Goal: Task Accomplishment & Management: Use online tool/utility

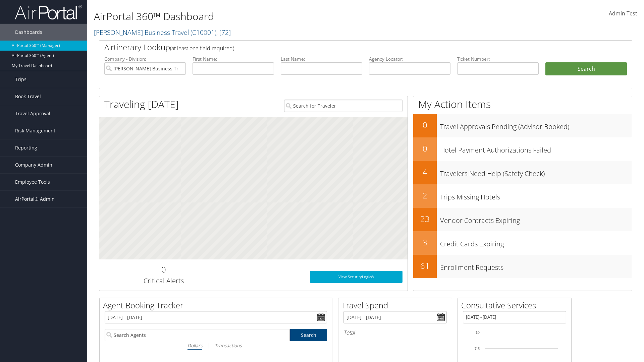
click at [44, 199] on span "AirPortal® Admin" at bounding box center [35, 199] width 40 height 17
click at [44, 318] on link "Queue Manager" at bounding box center [43, 323] width 87 height 10
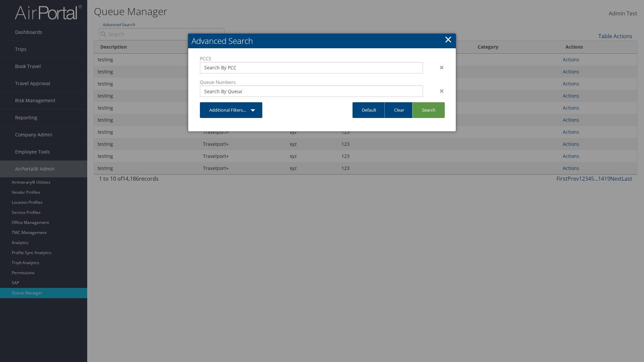
type input "test"
type input "1234"
click at [428, 110] on link "Search" at bounding box center [428, 110] width 33 height 16
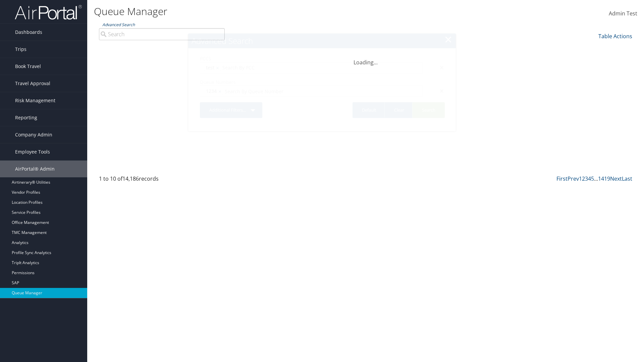
click at [118, 24] on link "Advanced Search" at bounding box center [118, 25] width 33 height 6
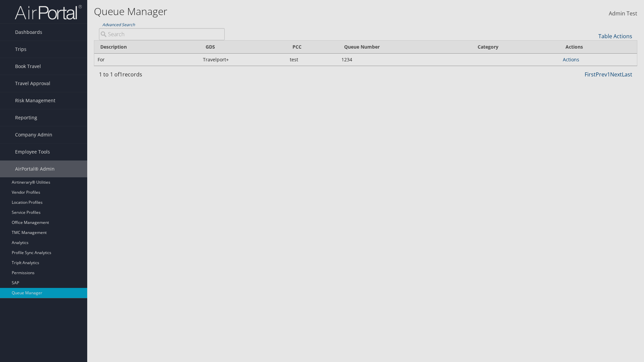
click at [0, 0] on link "Clear" at bounding box center [0, 0] width 0 height 0
click at [0, 0] on link "×" at bounding box center [0, 0] width 0 height 0
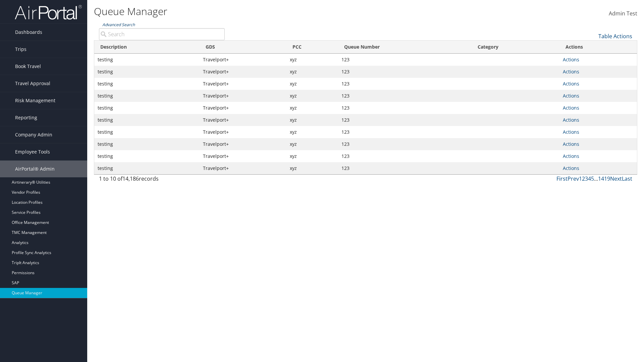
click at [118, 24] on link "Advanced Search" at bounding box center [118, 25] width 33 height 6
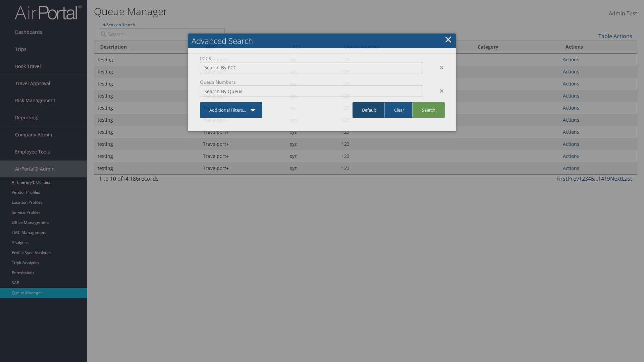
click at [369, 110] on link "Default" at bounding box center [369, 110] width 33 height 16
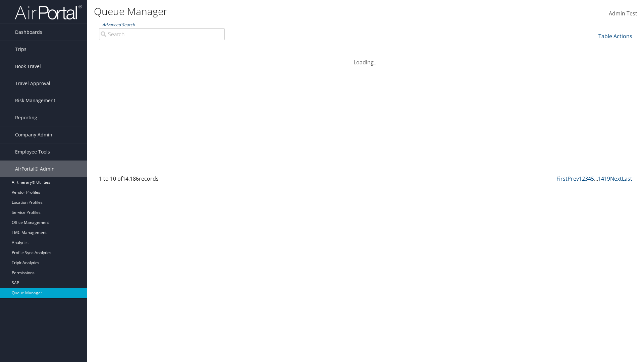
click at [118, 24] on link "Advanced Search" at bounding box center [118, 25] width 33 height 6
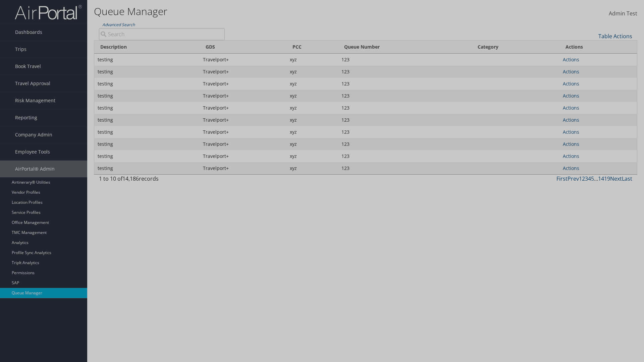
click at [0, 0] on div "×" at bounding box center [0, 0] width 0 height 0
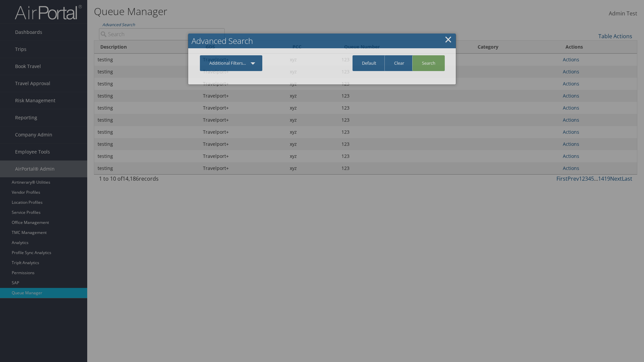
click at [231, 63] on link "Additional Filters..." at bounding box center [231, 63] width 62 height 16
click at [0, 0] on link "PCC" at bounding box center [0, 0] width 0 height 0
click at [231, 71] on link "Additional Filters..." at bounding box center [231, 63] width 62 height 16
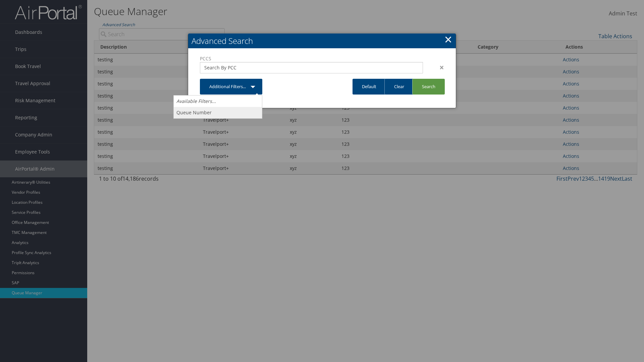
click at [218, 112] on link "Queue Number" at bounding box center [218, 112] width 88 height 11
